Goal: Task Accomplishment & Management: Complete application form

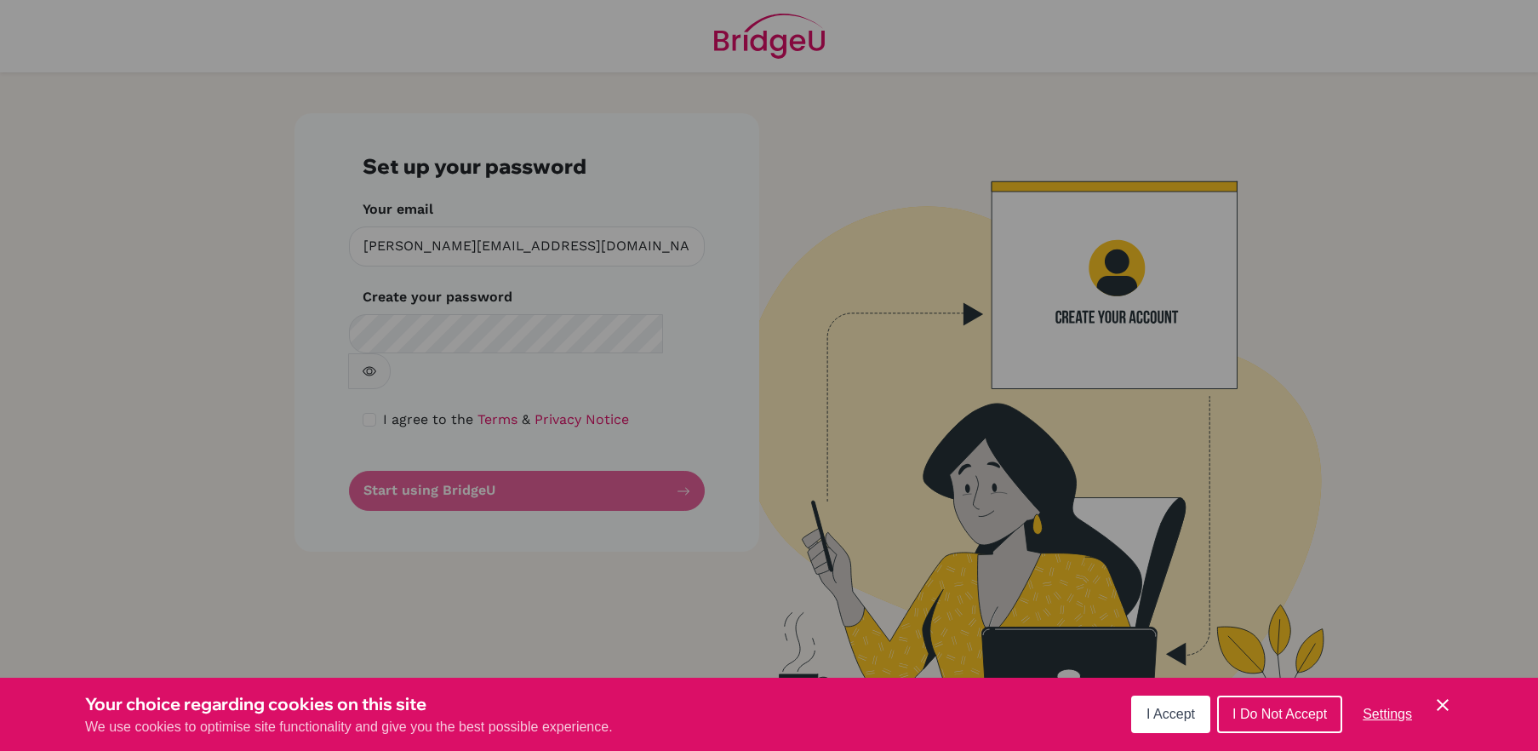
click at [1177, 699] on button "I Accept" at bounding box center [1170, 713] width 79 height 37
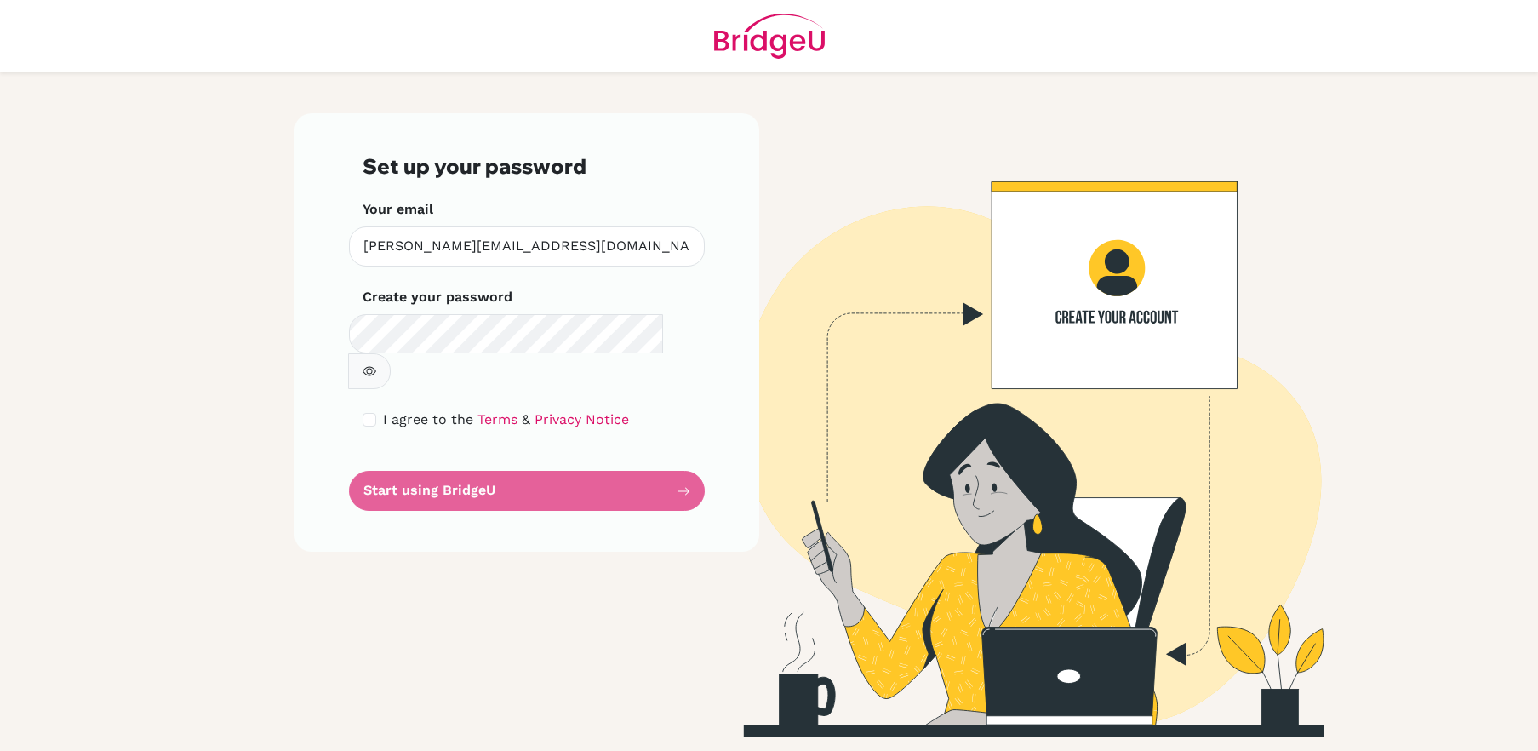
click at [553, 456] on form "Set up your password Your email suprity@inventureacademy.com Invalid email Crea…" at bounding box center [527, 332] width 329 height 357
click at [368, 413] on input "checkbox" at bounding box center [370, 420] width 14 height 14
checkbox input "true"
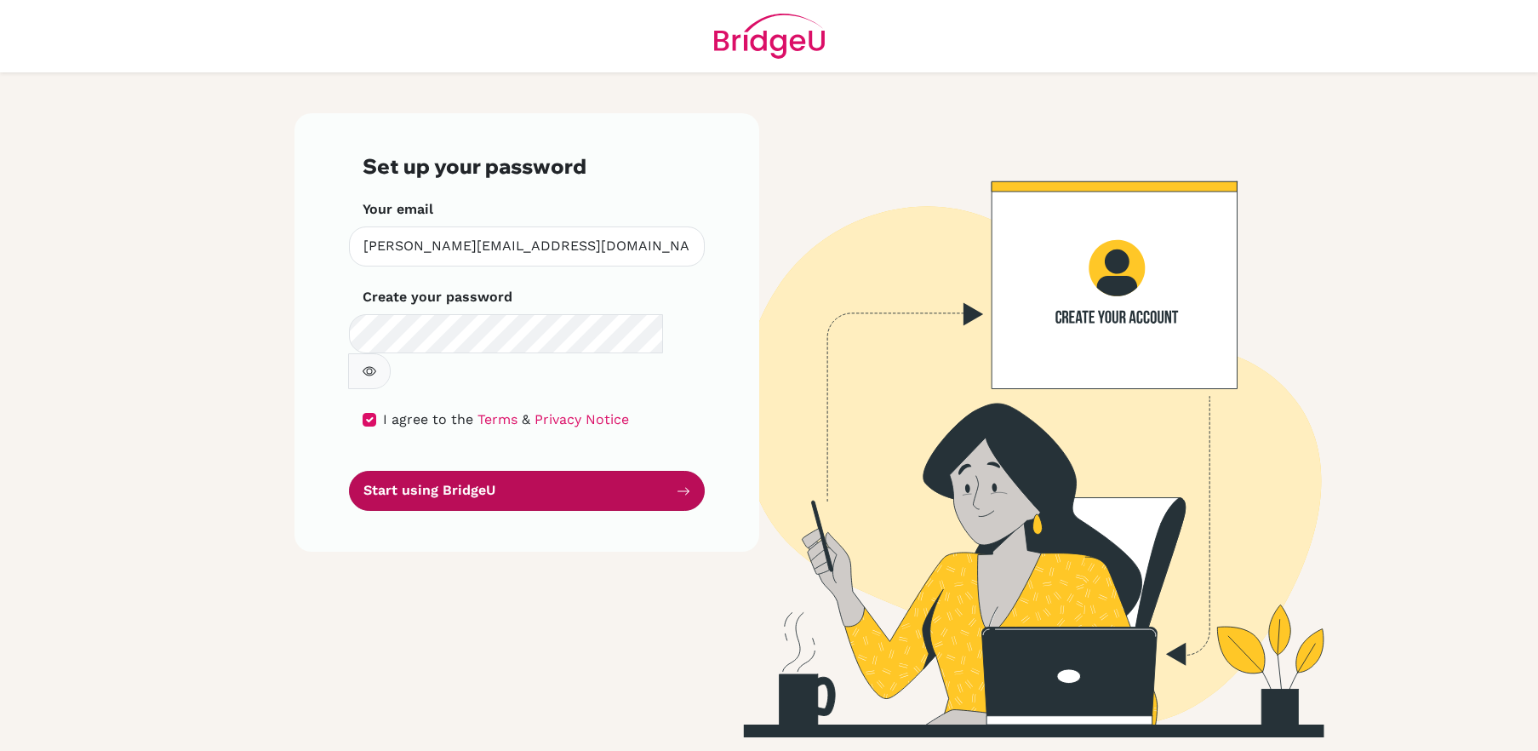
click at [451, 471] on button "Start using BridgeU" at bounding box center [527, 491] width 356 height 40
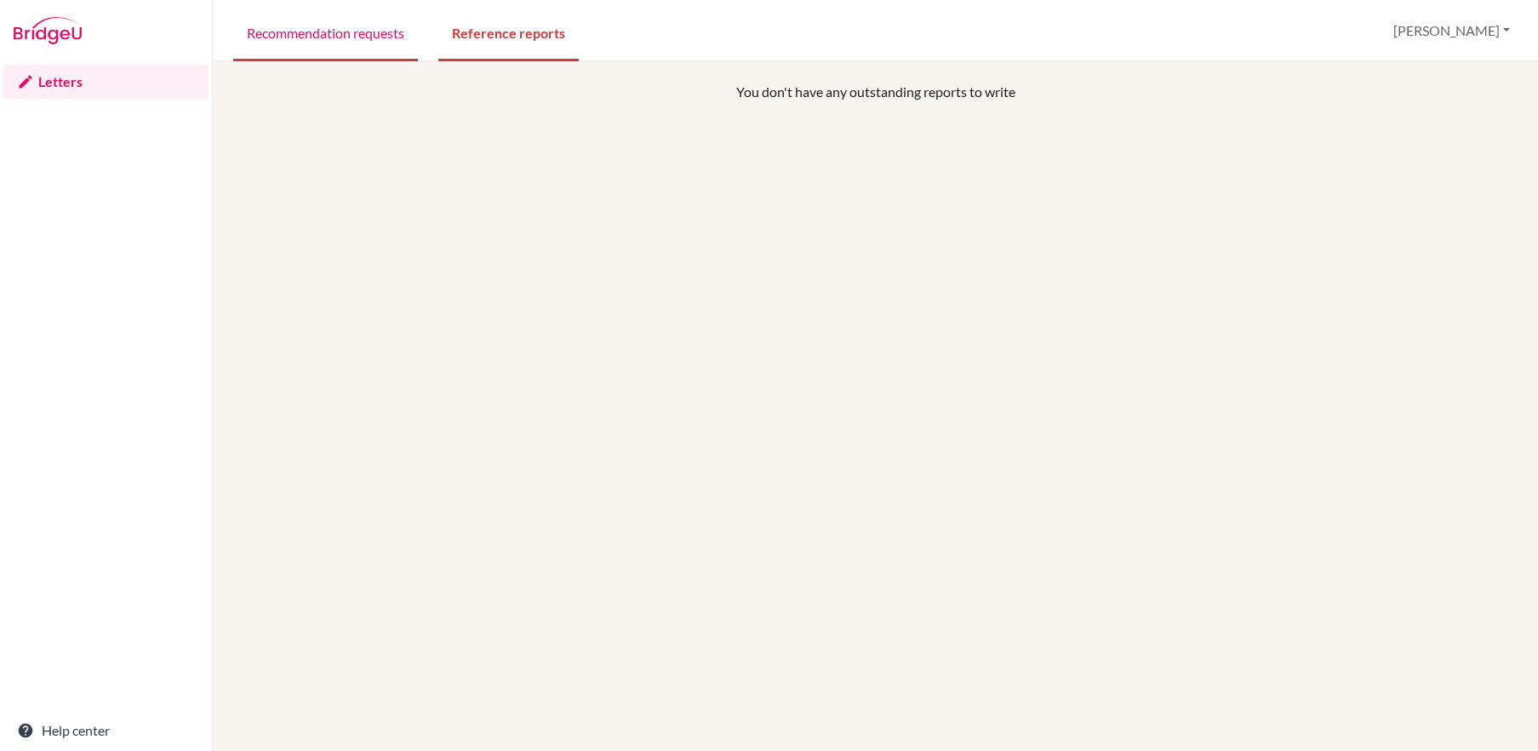
click at [339, 56] on link "Recommendation requests" at bounding box center [325, 32] width 185 height 59
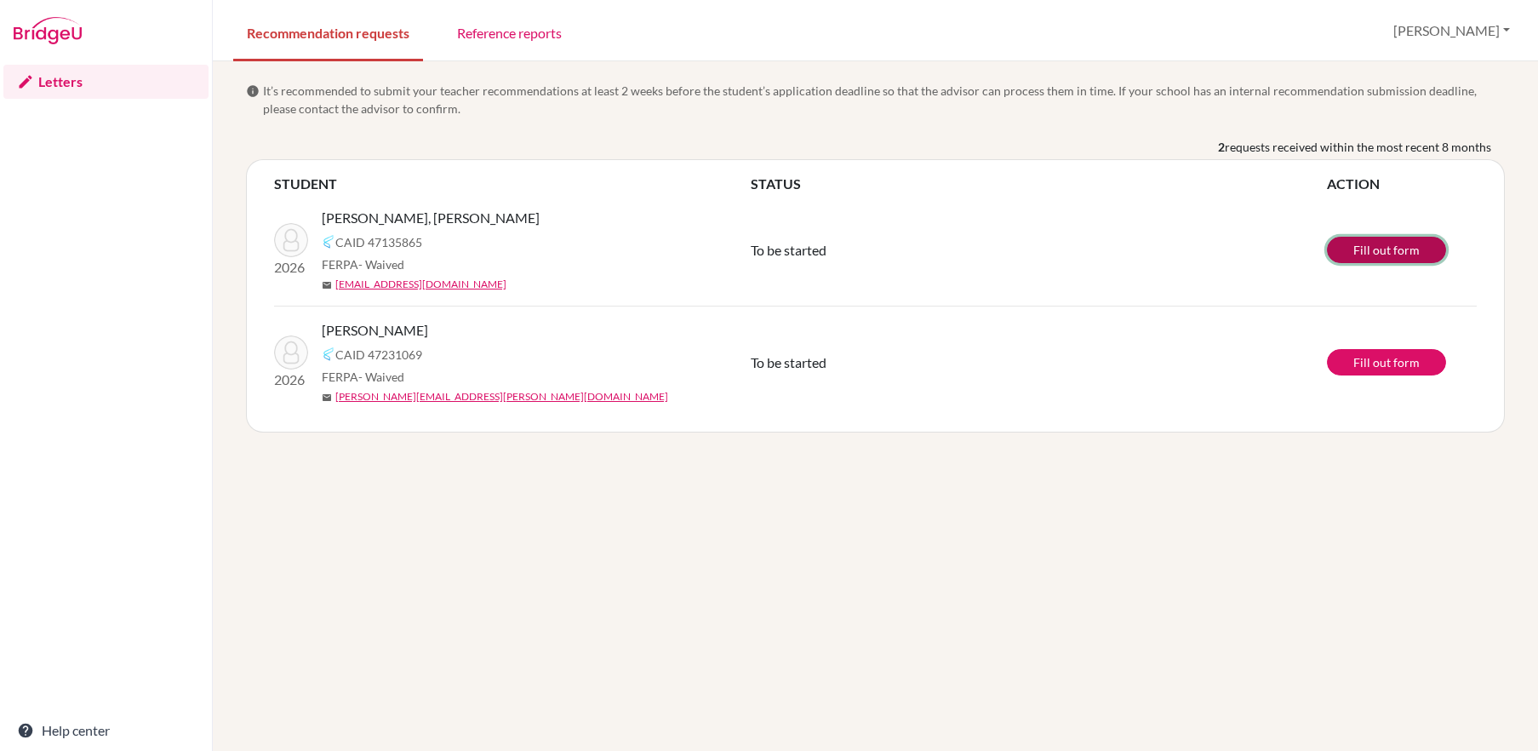
click at [1379, 255] on link "Fill out form" at bounding box center [1386, 250] width 119 height 26
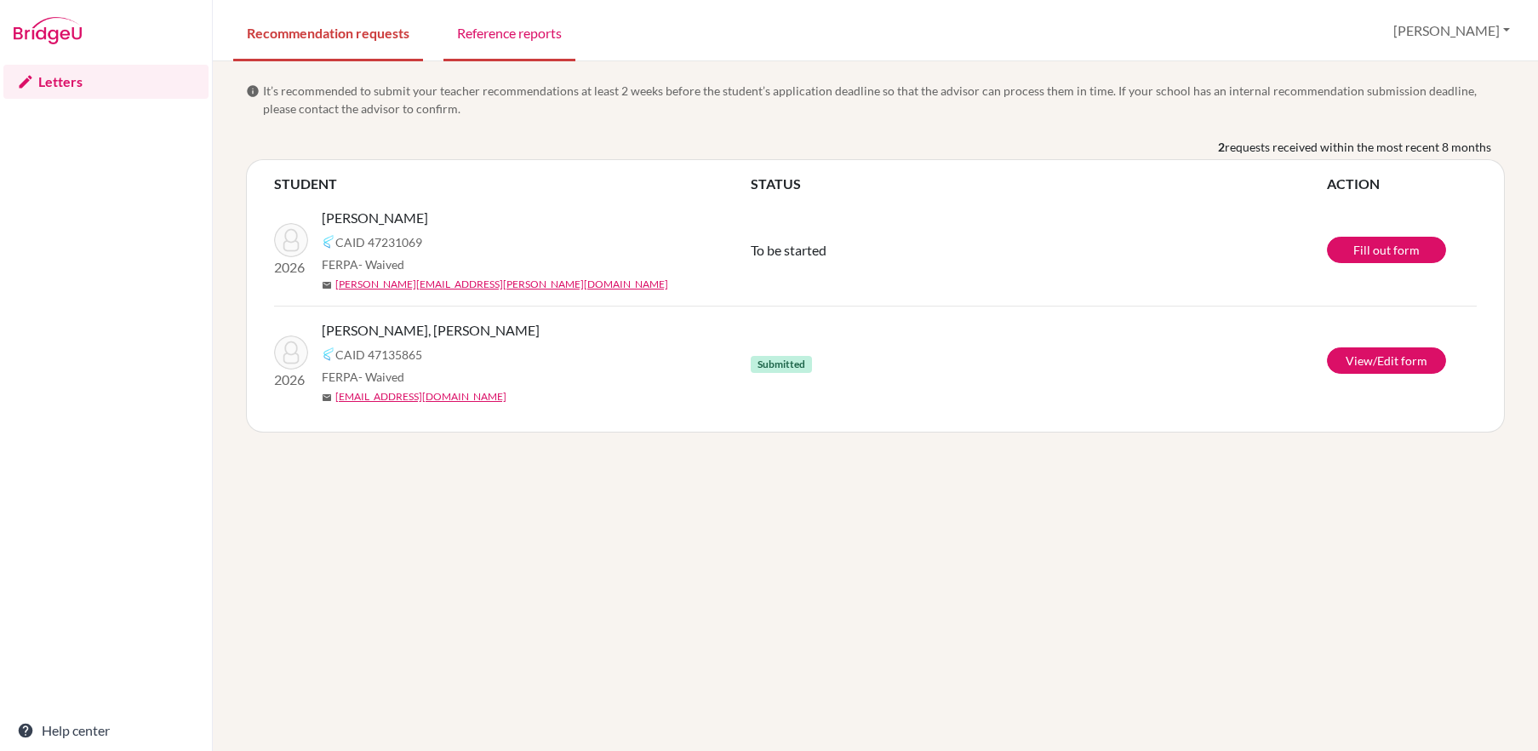
click at [529, 48] on link "Reference reports" at bounding box center [509, 32] width 132 height 59
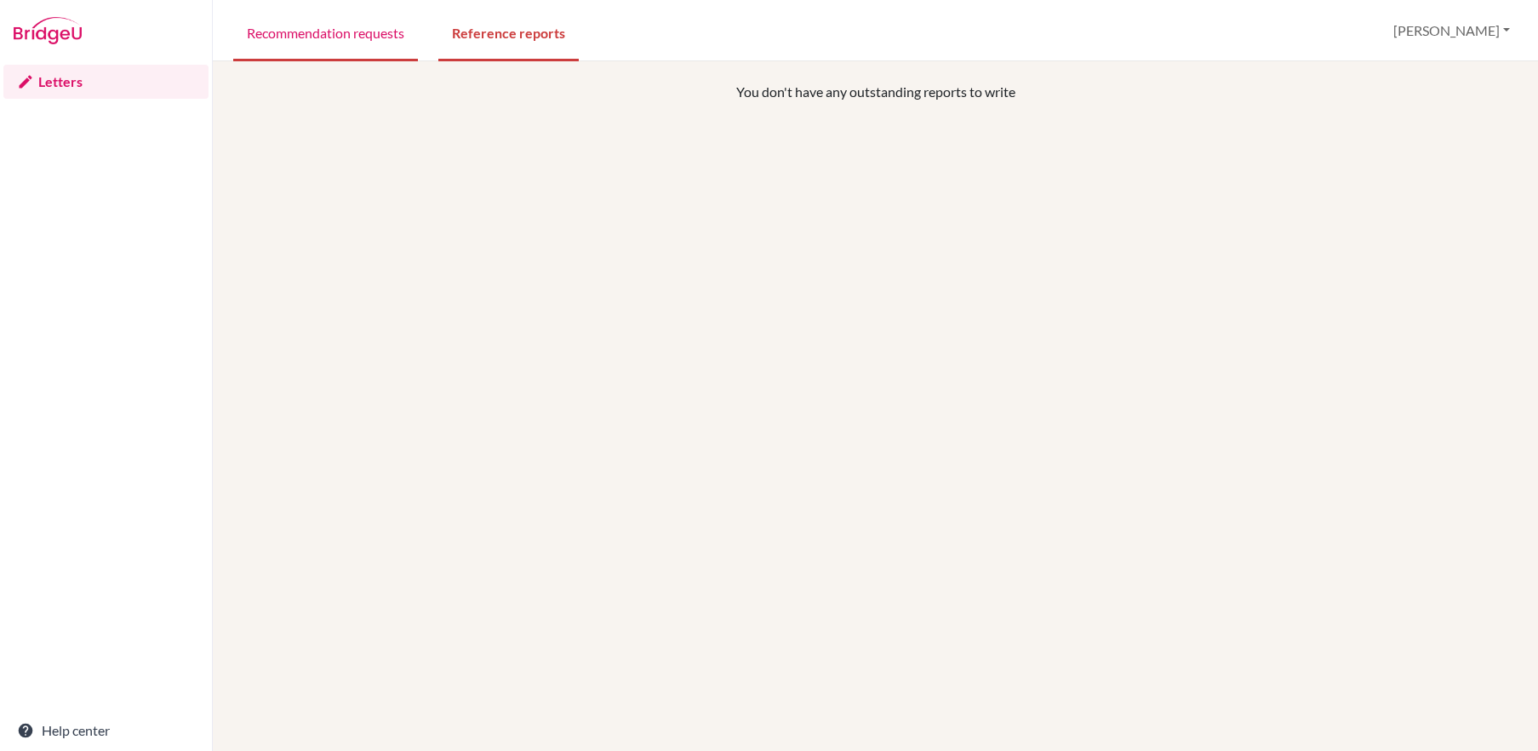
click at [298, 29] on link "Recommendation requests" at bounding box center [325, 32] width 185 height 59
